Goal: Task Accomplishment & Management: Use online tool/utility

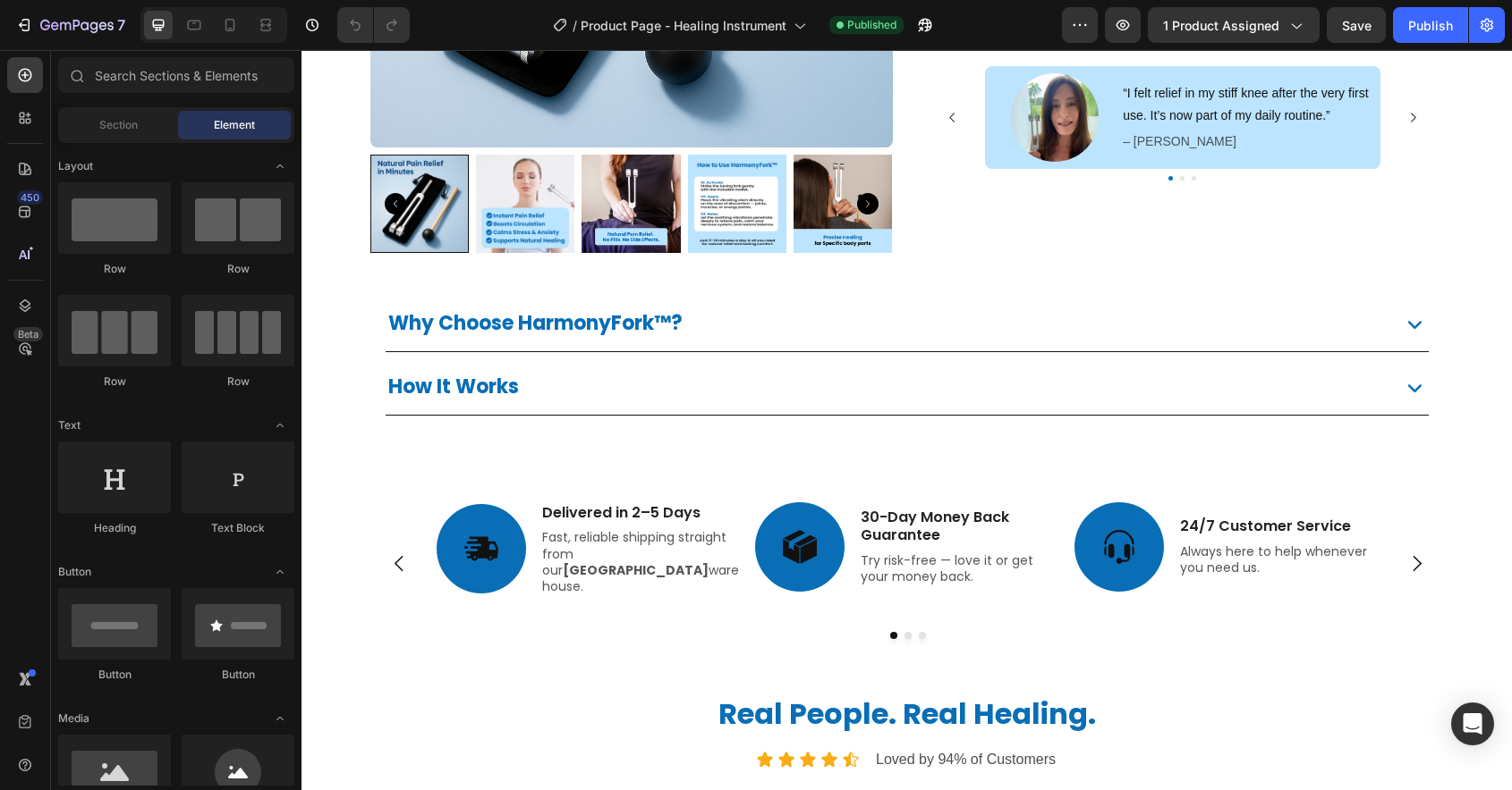
scroll to position [467, 0]
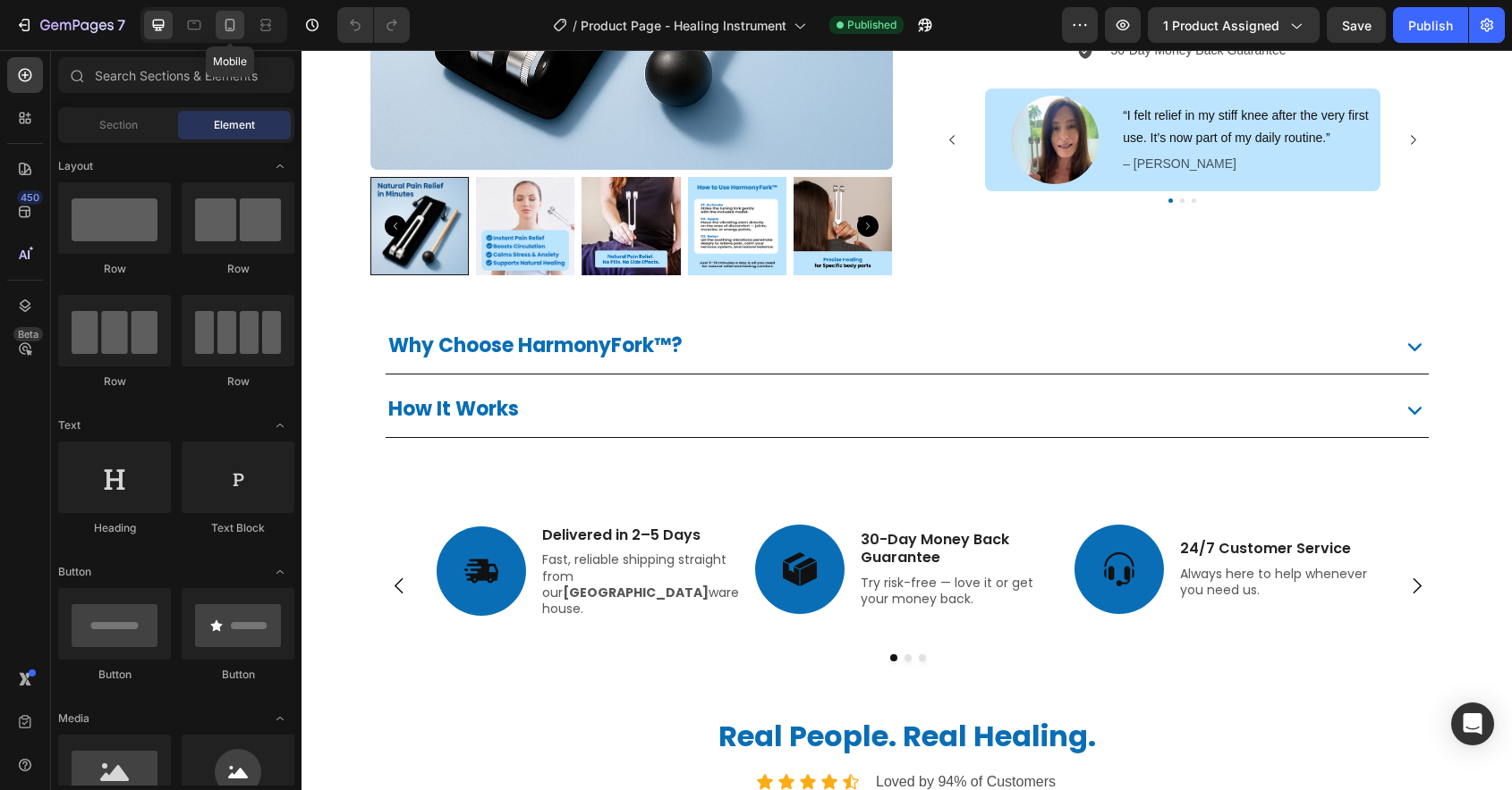
click at [231, 24] on icon at bounding box center [230, 25] width 18 height 18
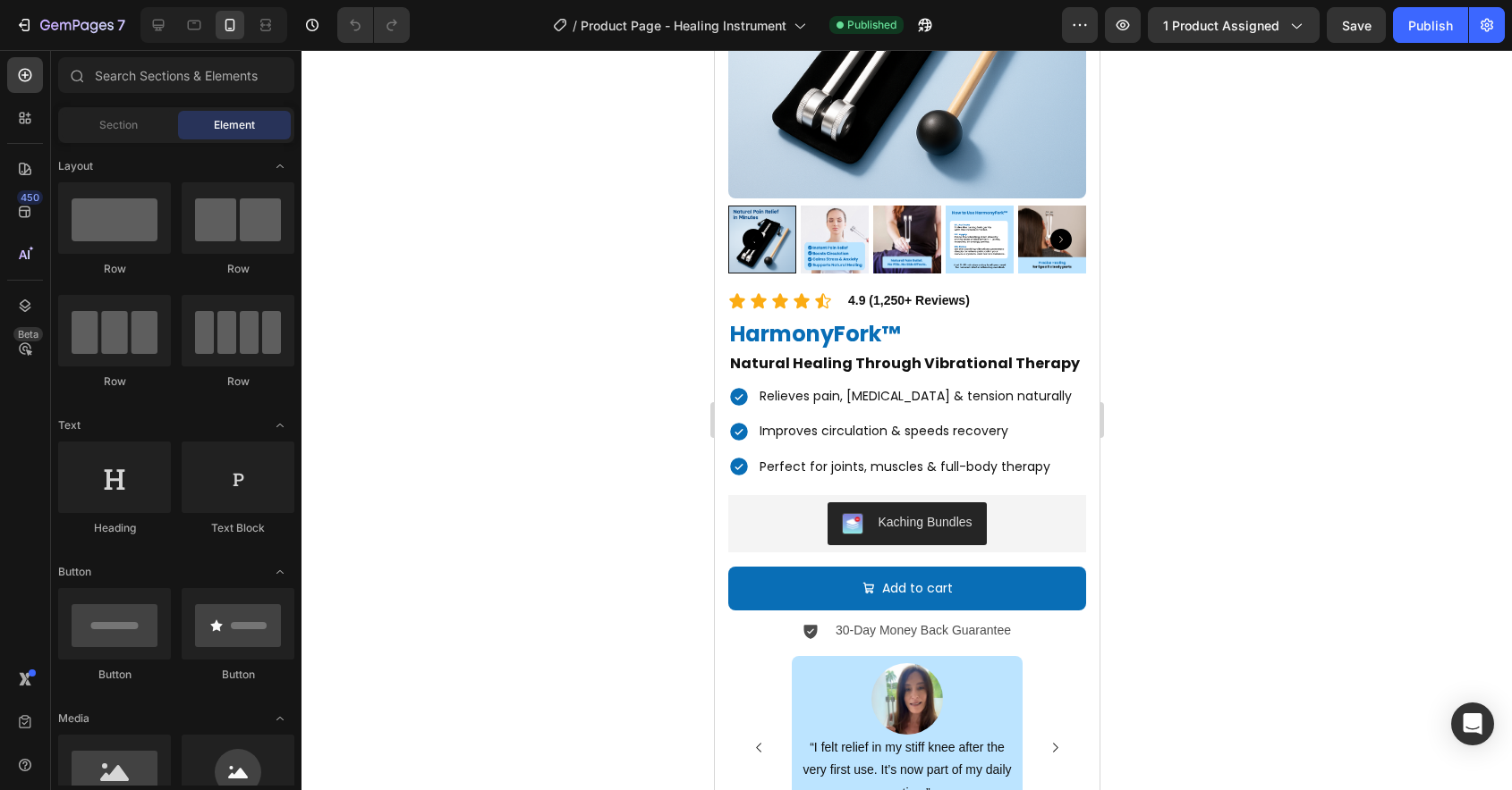
scroll to position [615, 0]
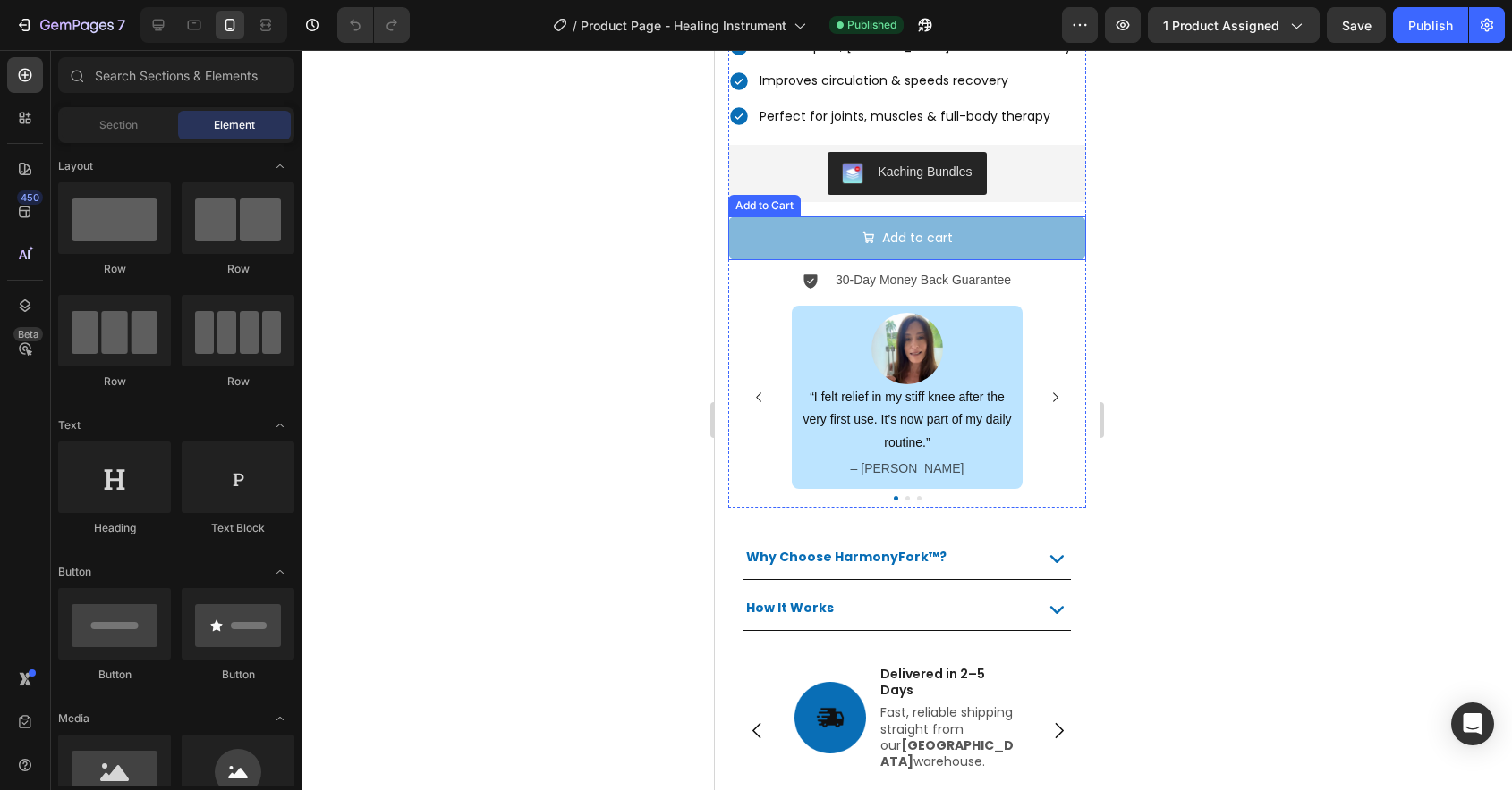
click at [823, 232] on button "Add to cart" at bounding box center [906, 238] width 358 height 44
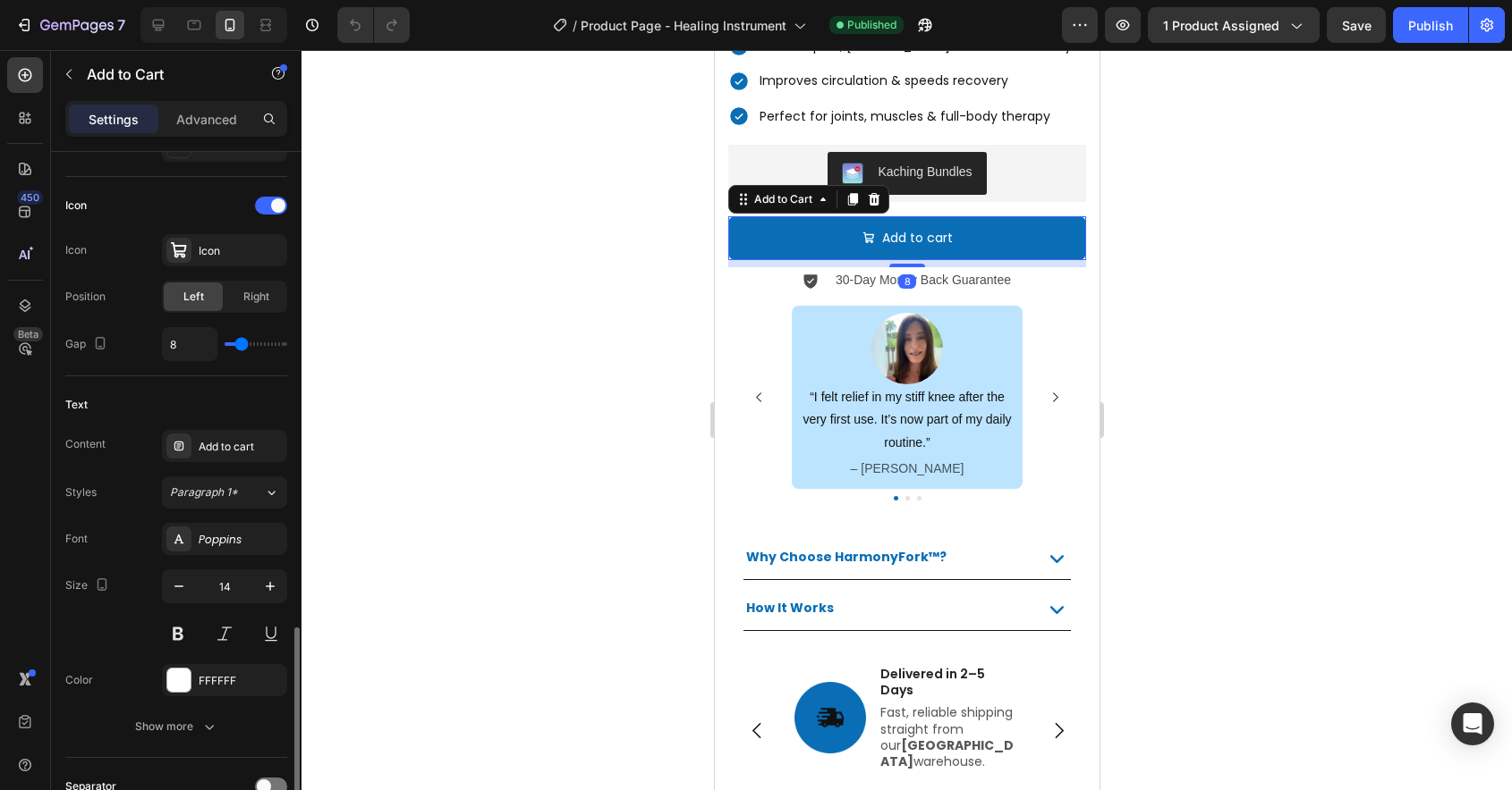
scroll to position [888, 0]
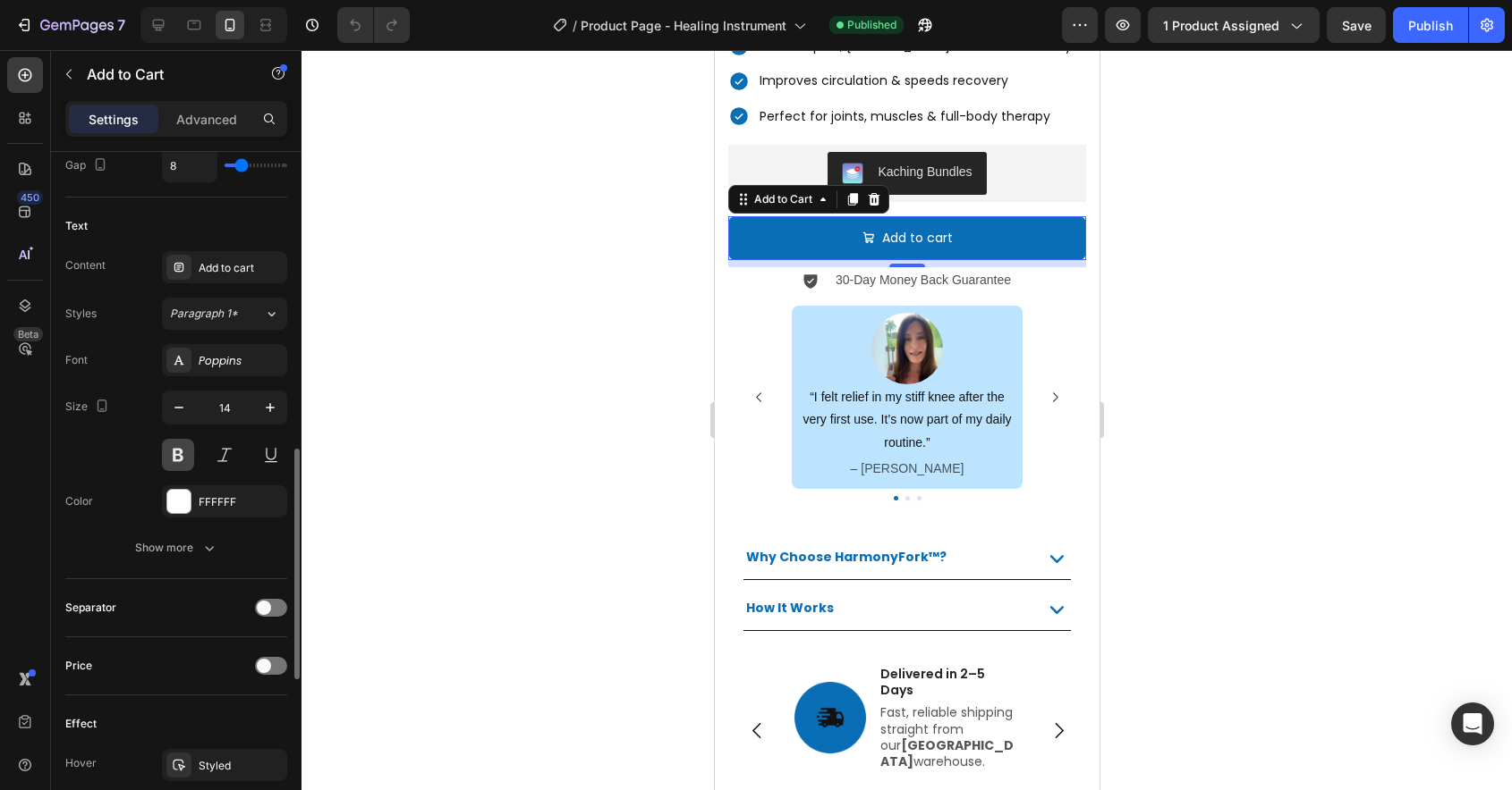
click at [176, 457] on button at bounding box center [177, 455] width 32 height 32
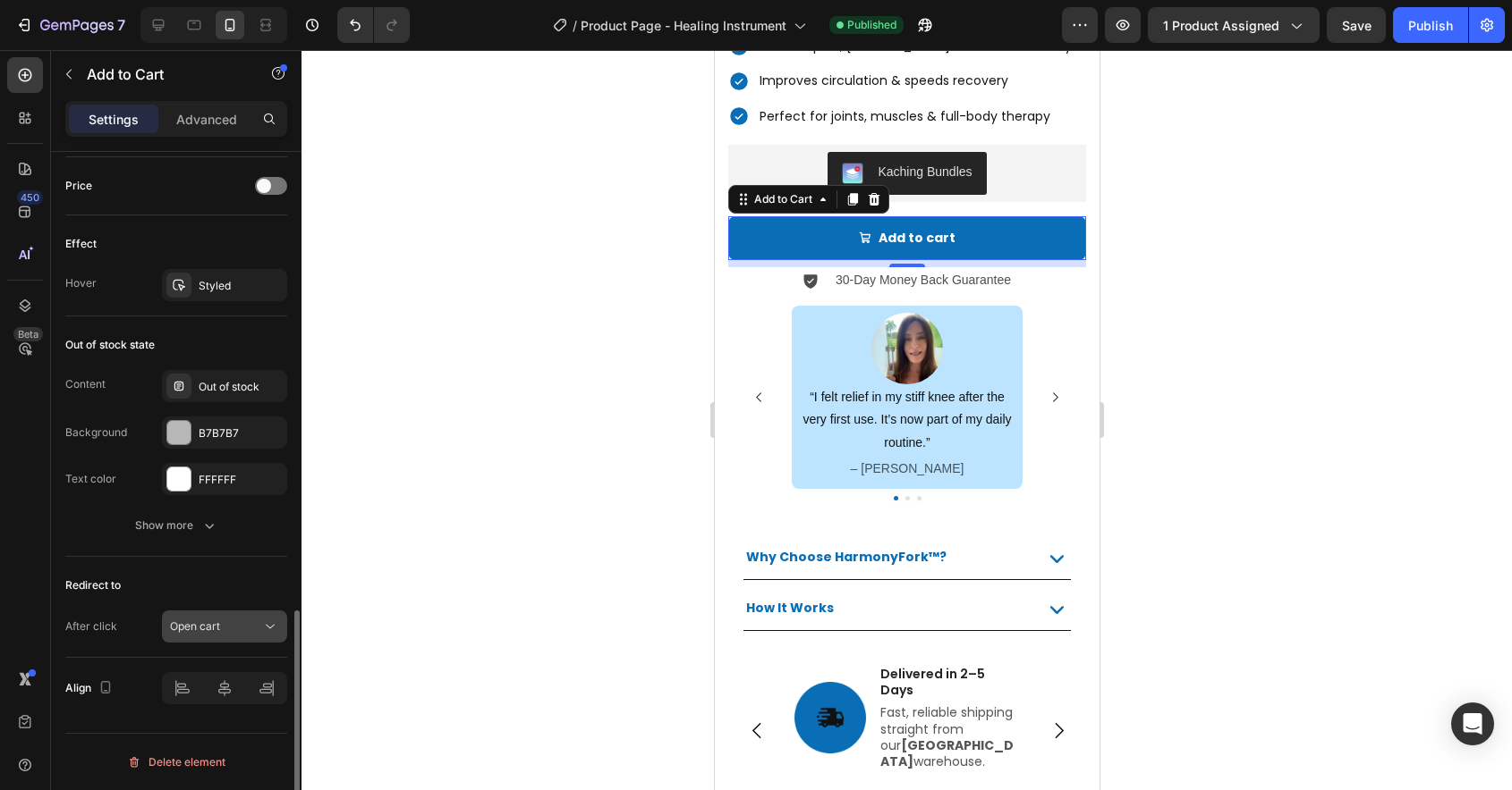
click at [226, 640] on button "Open cart" at bounding box center [224, 627] width 126 height 32
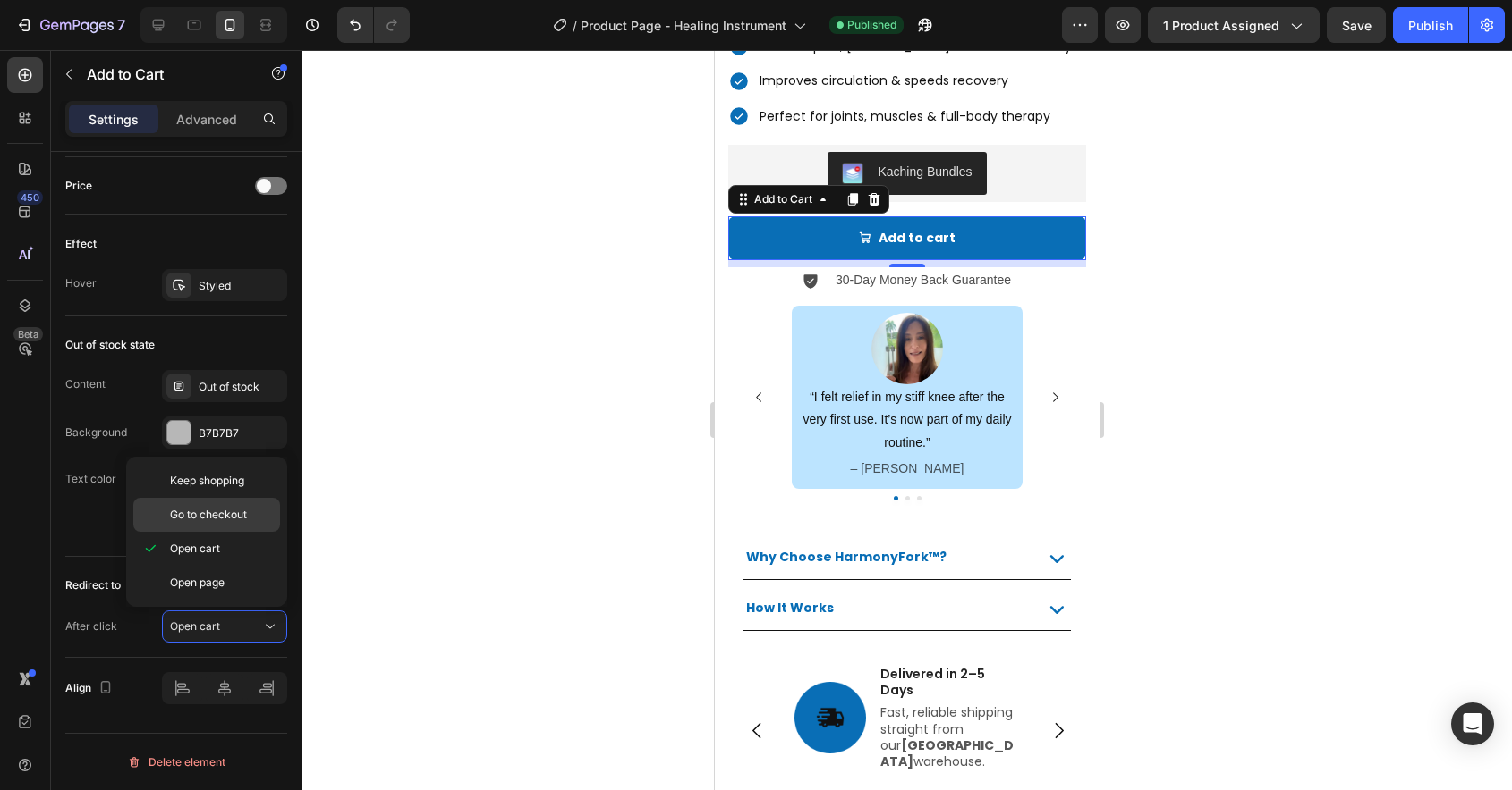
click at [205, 519] on span "Go to checkout" at bounding box center [208, 515] width 77 height 16
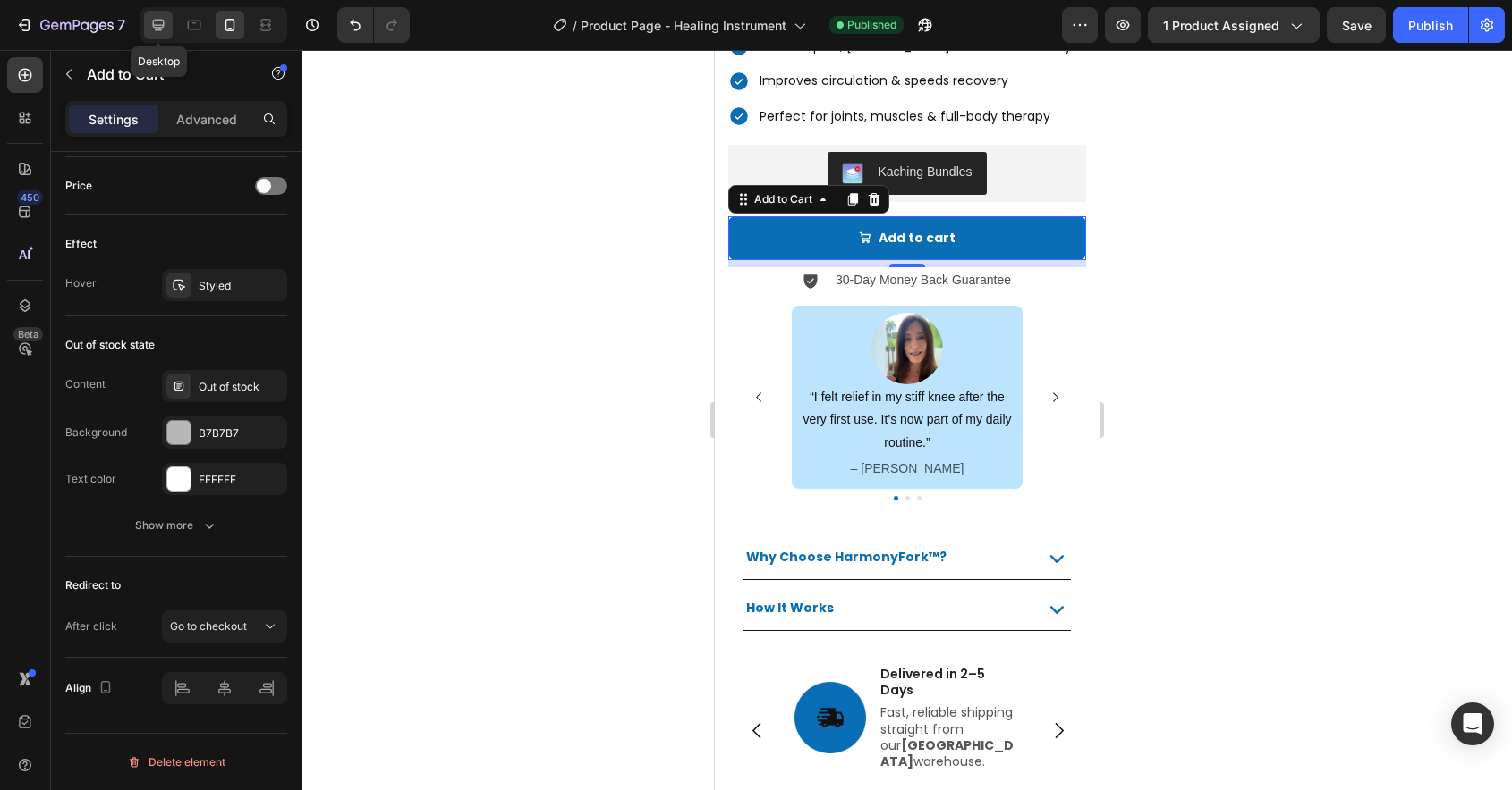
click at [156, 28] on icon at bounding box center [158, 26] width 12 height 12
type input "16"
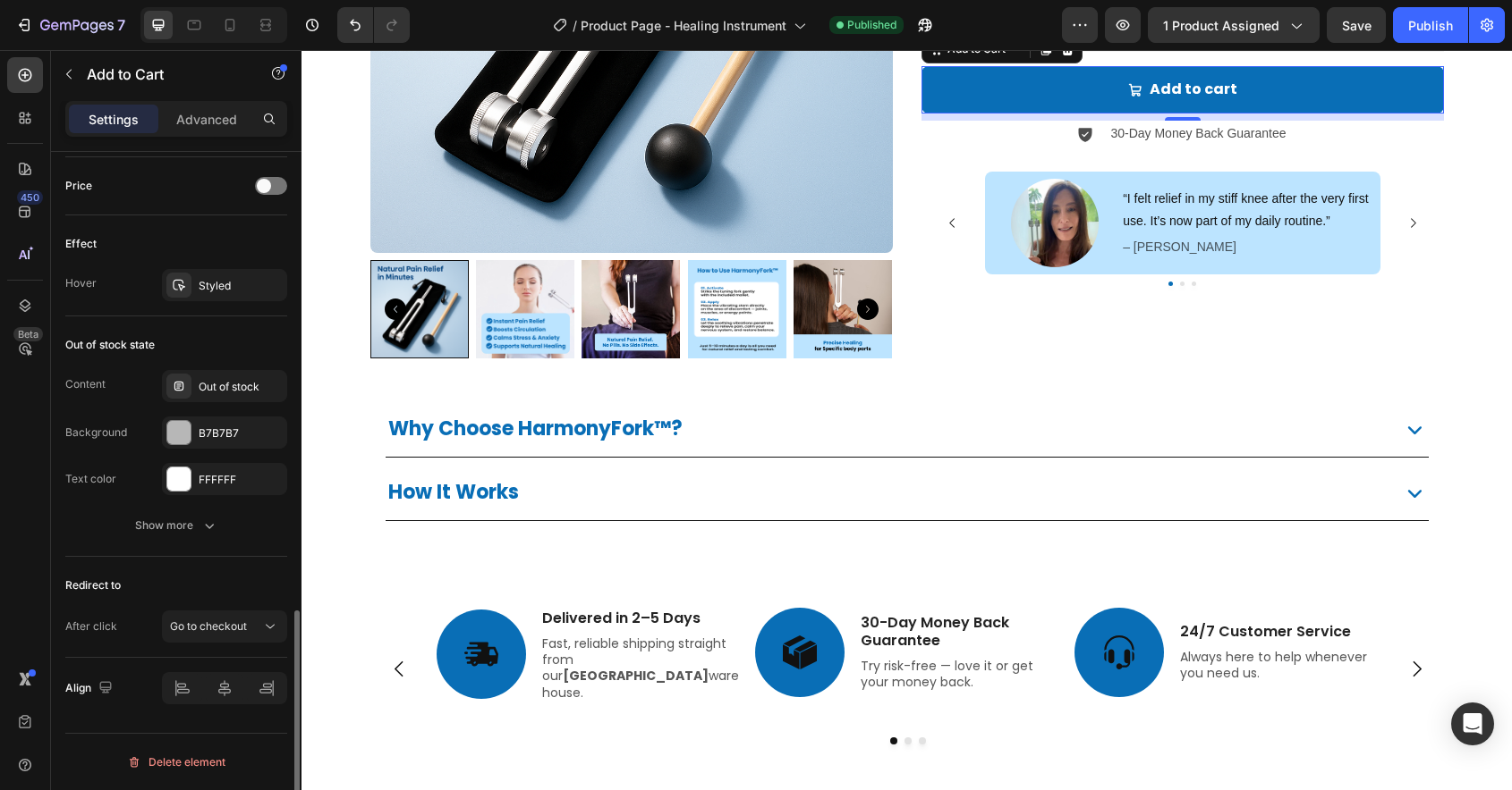
scroll to position [338, 0]
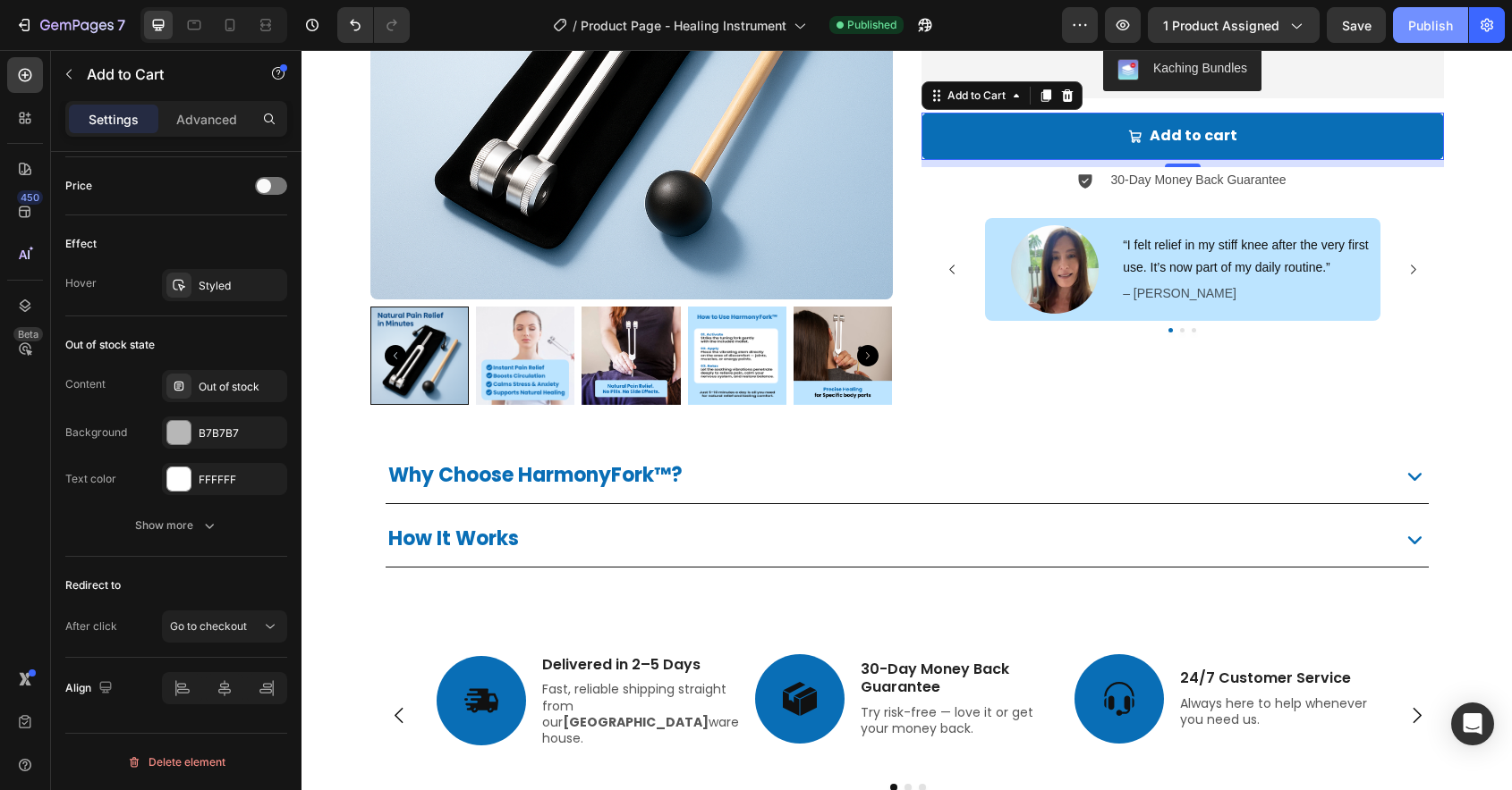
click at [1425, 25] on div "Publish" at bounding box center [1429, 25] width 45 height 19
